Goal: Transaction & Acquisition: Download file/media

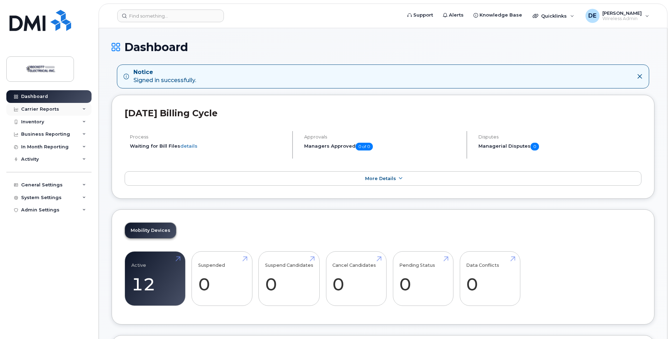
click at [43, 110] on div "Carrier Reports" at bounding box center [40, 109] width 38 height 6
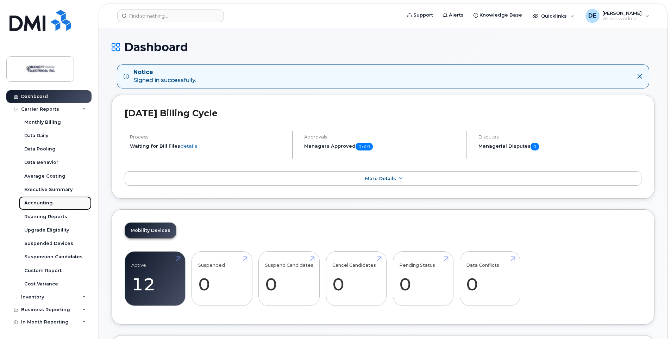
click at [39, 201] on div "Accounting" at bounding box center [38, 203] width 29 height 6
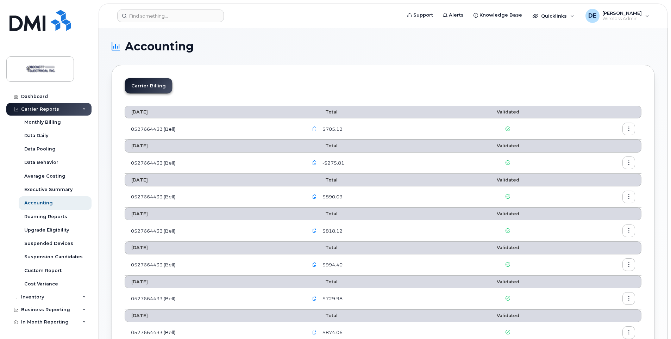
click at [629, 132] on button "button" at bounding box center [629, 129] width 13 height 13
click at [596, 158] on span "Download" at bounding box center [596, 157] width 27 height 6
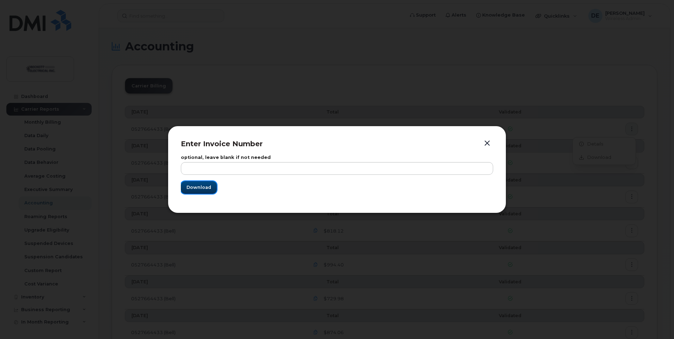
click at [197, 185] on span "Download" at bounding box center [198, 187] width 25 height 7
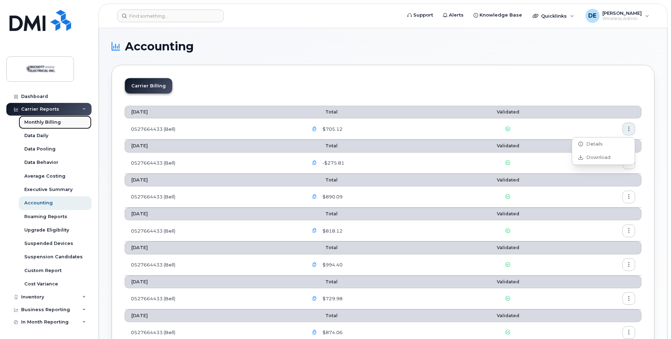
click at [51, 120] on div "Monthly Billing" at bounding box center [42, 122] width 37 height 6
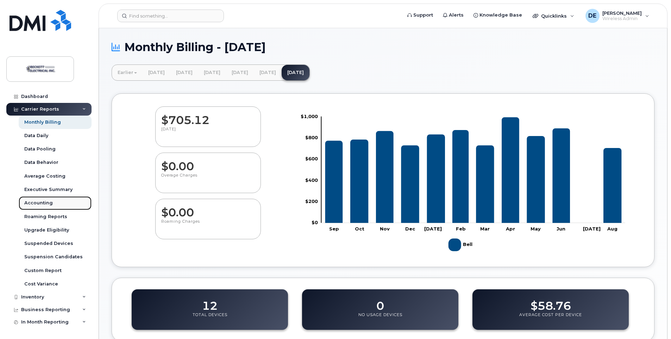
click at [48, 204] on div "Accounting" at bounding box center [38, 203] width 29 height 6
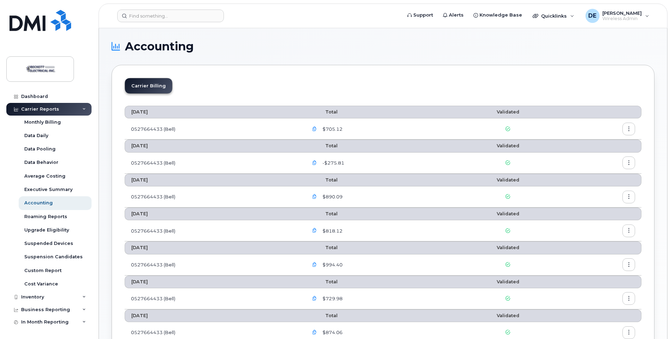
click at [316, 129] on icon "button" at bounding box center [314, 129] width 5 height 5
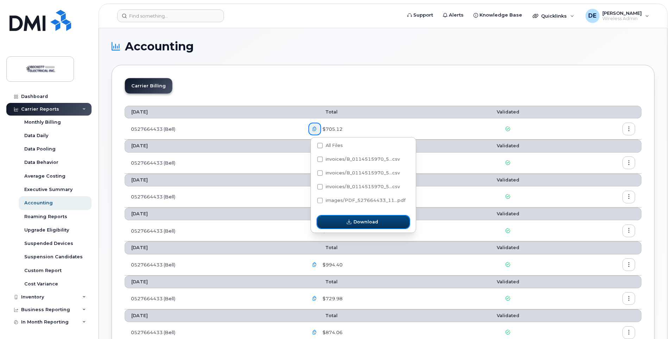
click at [358, 222] on span "Download" at bounding box center [366, 221] width 25 height 7
click at [352, 222] on icon "button" at bounding box center [349, 222] width 5 height 5
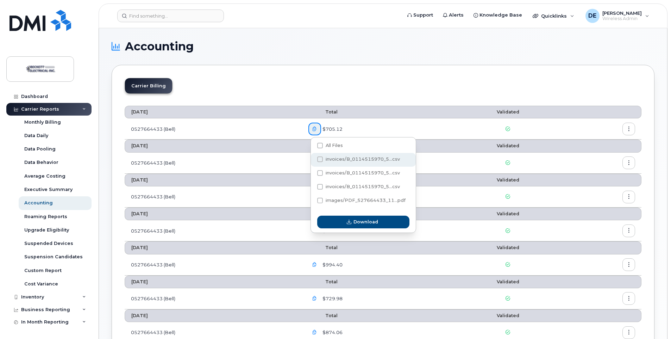
click at [333, 160] on span "invoices/B_0114515970_5...csv" at bounding box center [363, 158] width 74 height 5
click at [312, 160] on input "invoices/B_0114515970_5...csv" at bounding box center [311, 160] width 4 height 4
checkbox input "true"
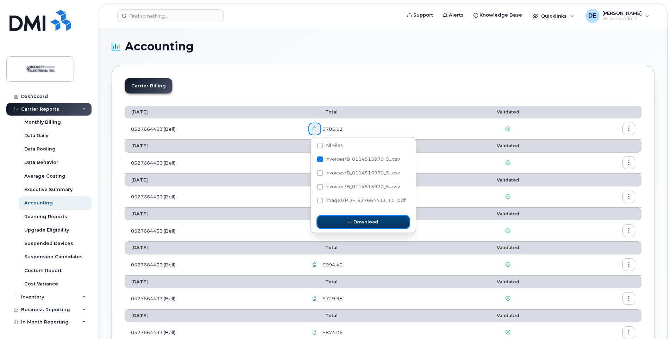
click at [357, 222] on span "Download" at bounding box center [366, 221] width 25 height 7
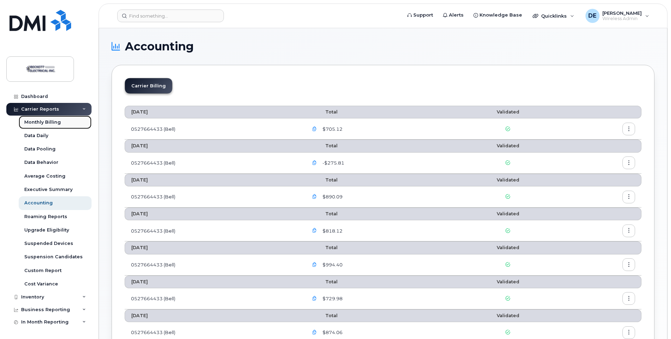
click at [56, 124] on div "Monthly Billing" at bounding box center [42, 122] width 37 height 6
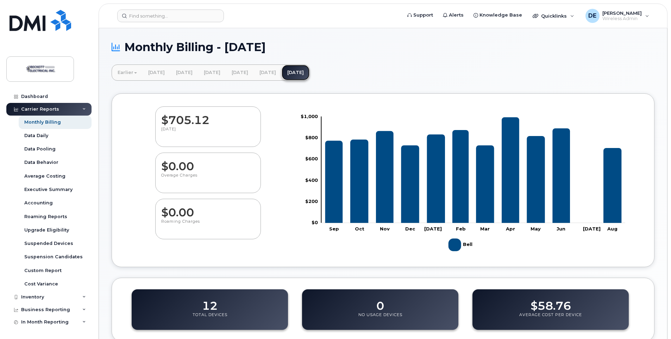
click at [310, 74] on link "[DATE]" at bounding box center [296, 72] width 28 height 15
click at [26, 98] on div "Dashboard" at bounding box center [34, 97] width 27 height 6
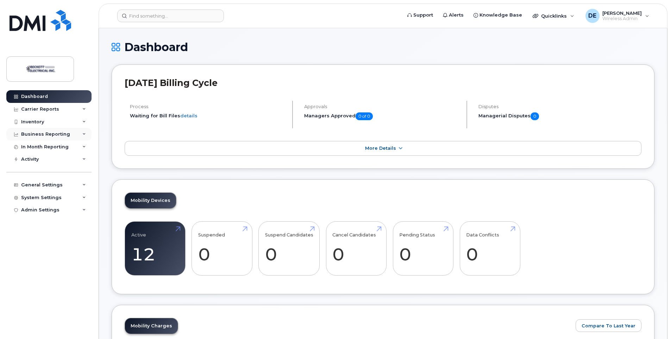
click at [50, 134] on div "Business Reporting" at bounding box center [45, 134] width 49 height 6
click at [38, 111] on div "Carrier Reports" at bounding box center [40, 109] width 38 height 6
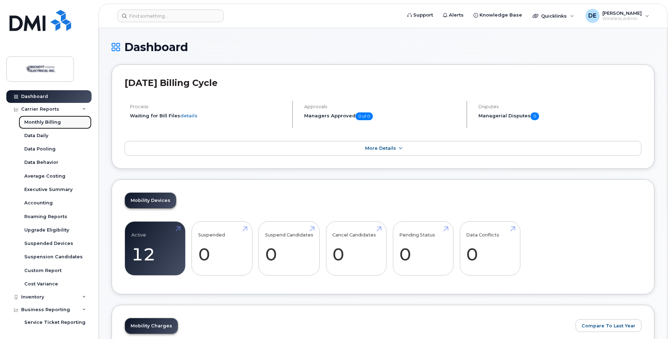
click at [45, 124] on div "Monthly Billing" at bounding box center [42, 122] width 37 height 6
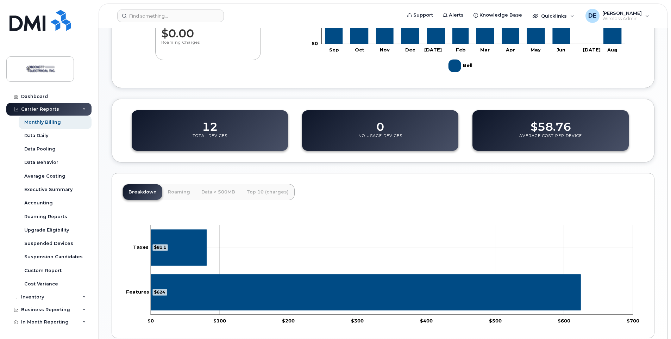
scroll to position [213, 0]
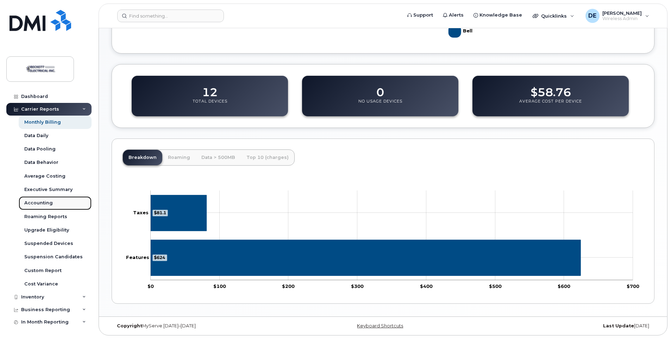
click at [47, 204] on div "Accounting" at bounding box center [38, 203] width 29 height 6
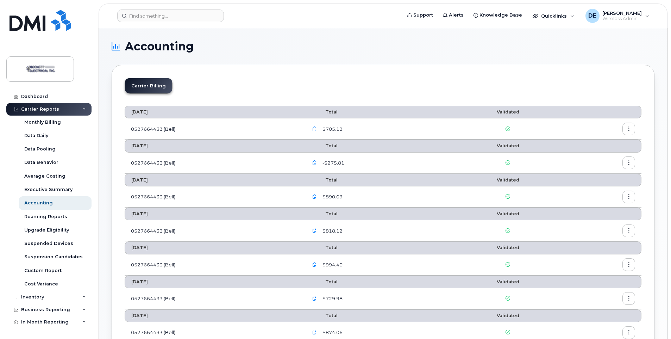
click at [627, 127] on icon "button" at bounding box center [629, 129] width 5 height 5
click at [599, 157] on span "Download" at bounding box center [596, 157] width 27 height 6
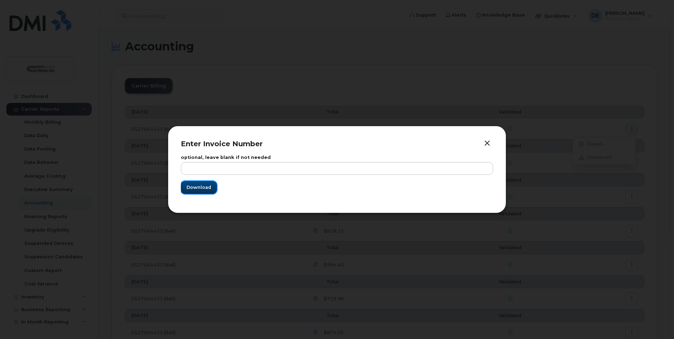
click at [203, 186] on span "Download" at bounding box center [198, 187] width 25 height 7
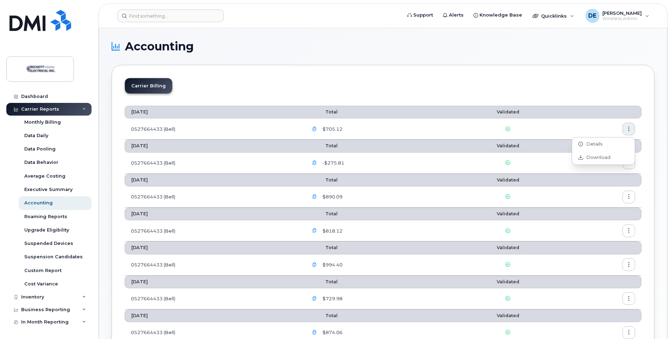
click at [332, 122] on td "$705.12" at bounding box center [377, 128] width 151 height 21
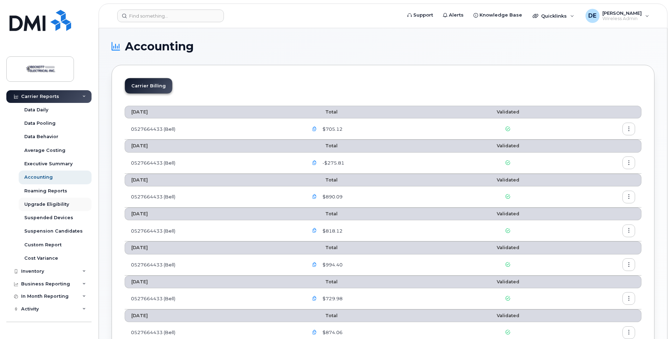
scroll to position [63, 0]
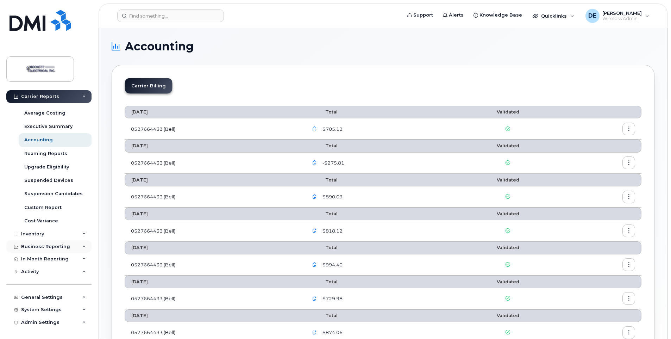
click at [32, 249] on div "Business Reporting" at bounding box center [45, 247] width 49 height 6
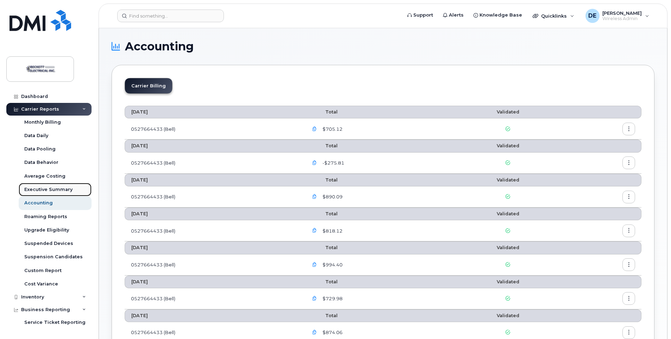
click at [54, 189] on div "Executive Summary" at bounding box center [48, 189] width 48 height 6
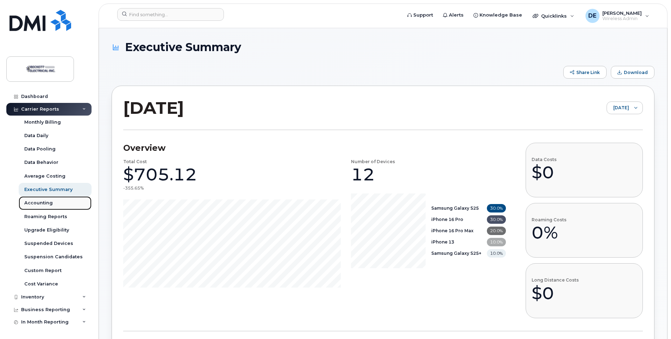
click at [48, 203] on div "Accounting" at bounding box center [38, 203] width 29 height 6
